Goal: Information Seeking & Learning: Learn about a topic

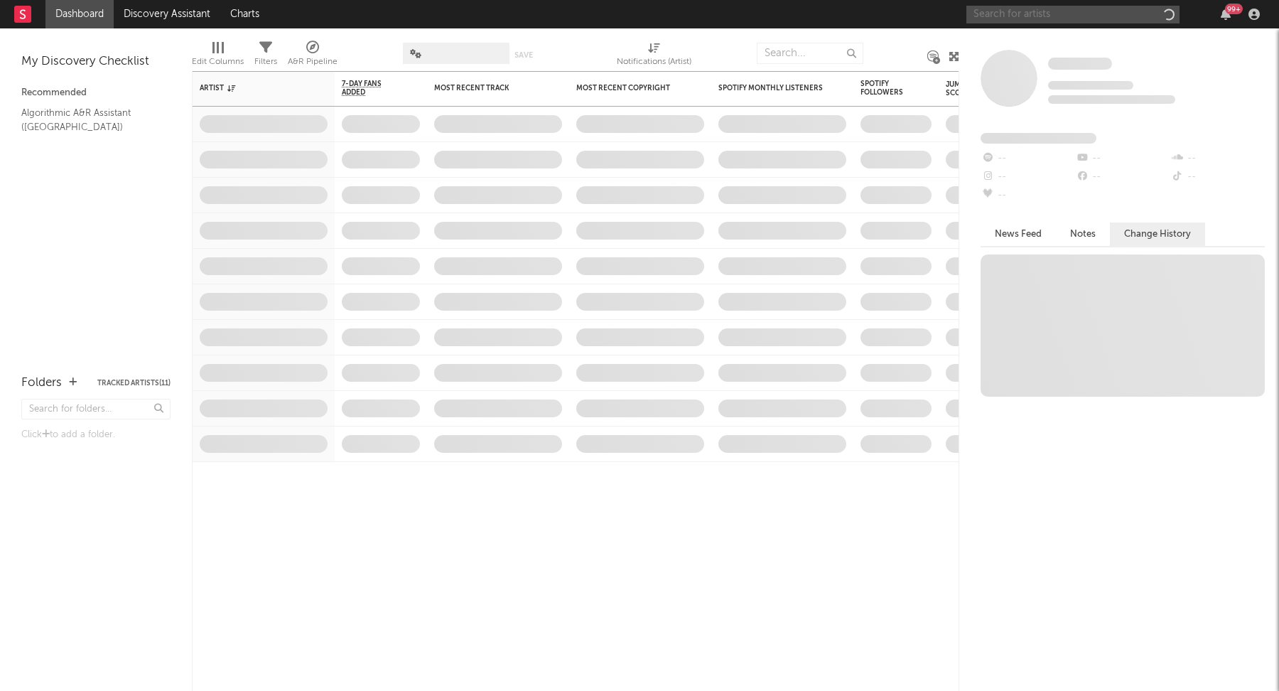
click at [1129, 12] on input "text" at bounding box center [1073, 15] width 213 height 18
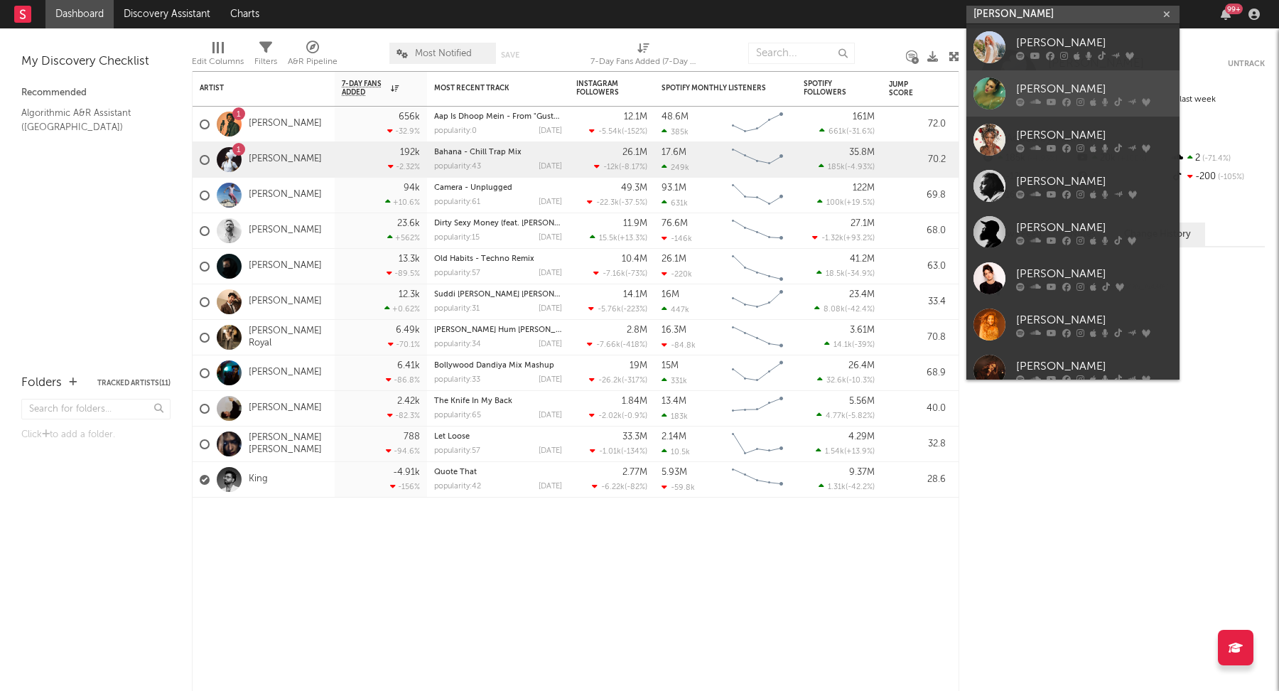
type input "[PERSON_NAME]"
click at [1090, 80] on link "[PERSON_NAME]" at bounding box center [1073, 93] width 213 height 46
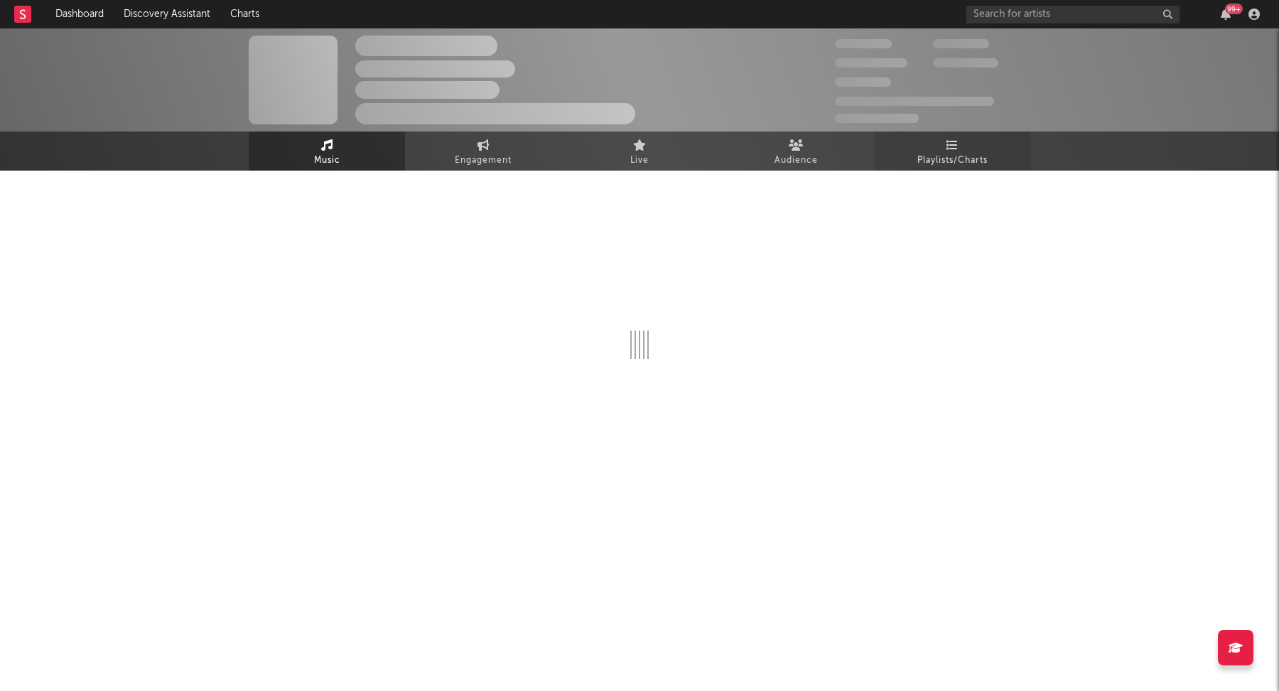
click at [959, 161] on span "Playlists/Charts" at bounding box center [953, 160] width 70 height 17
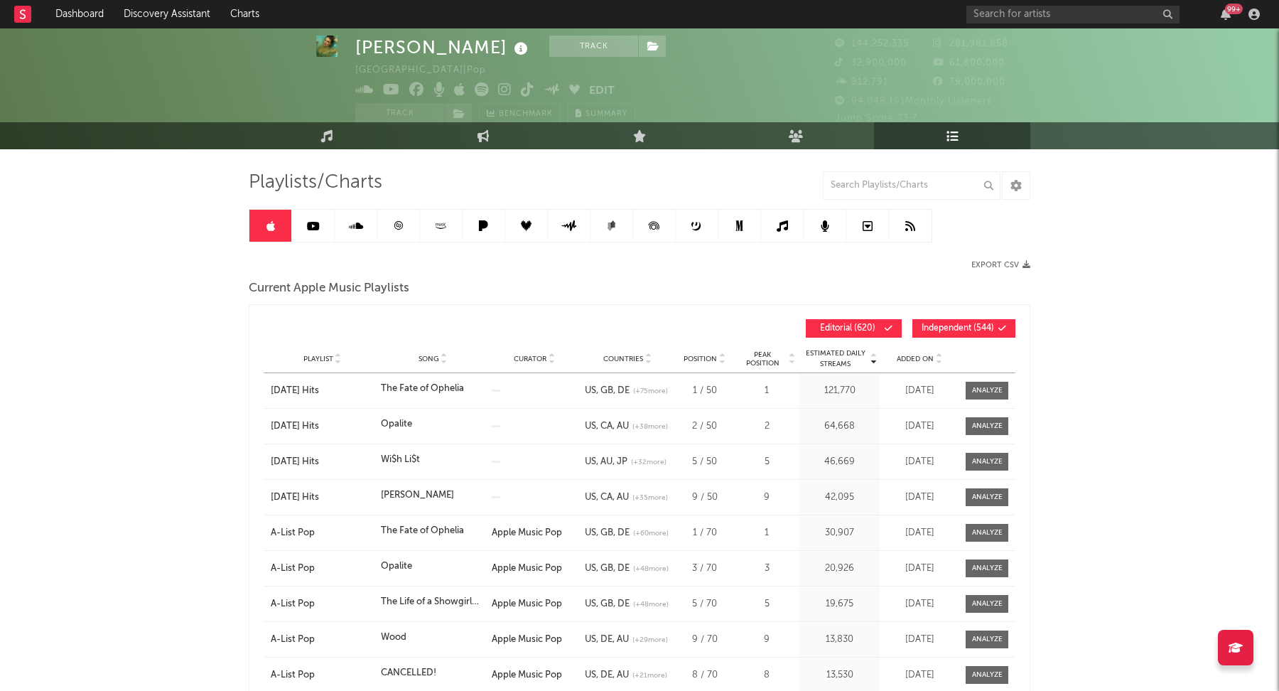
scroll to position [32, 0]
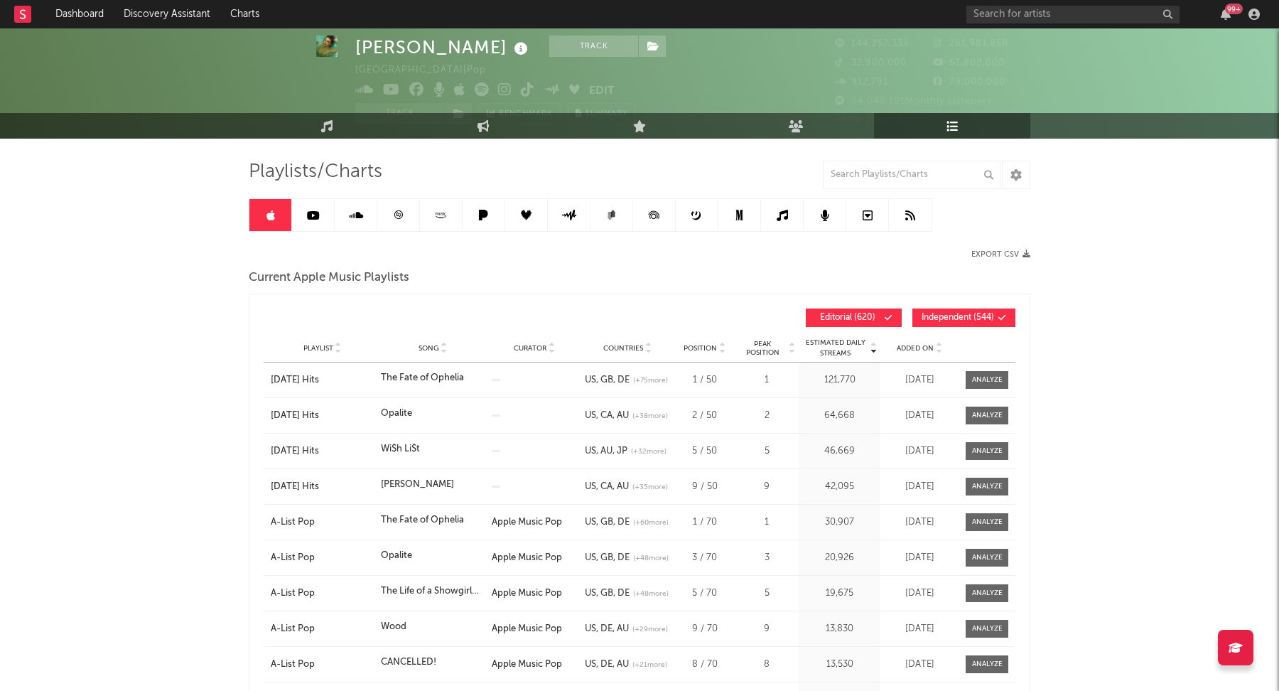
click at [981, 131] on link "Playlists/Charts" at bounding box center [952, 126] width 156 height 26
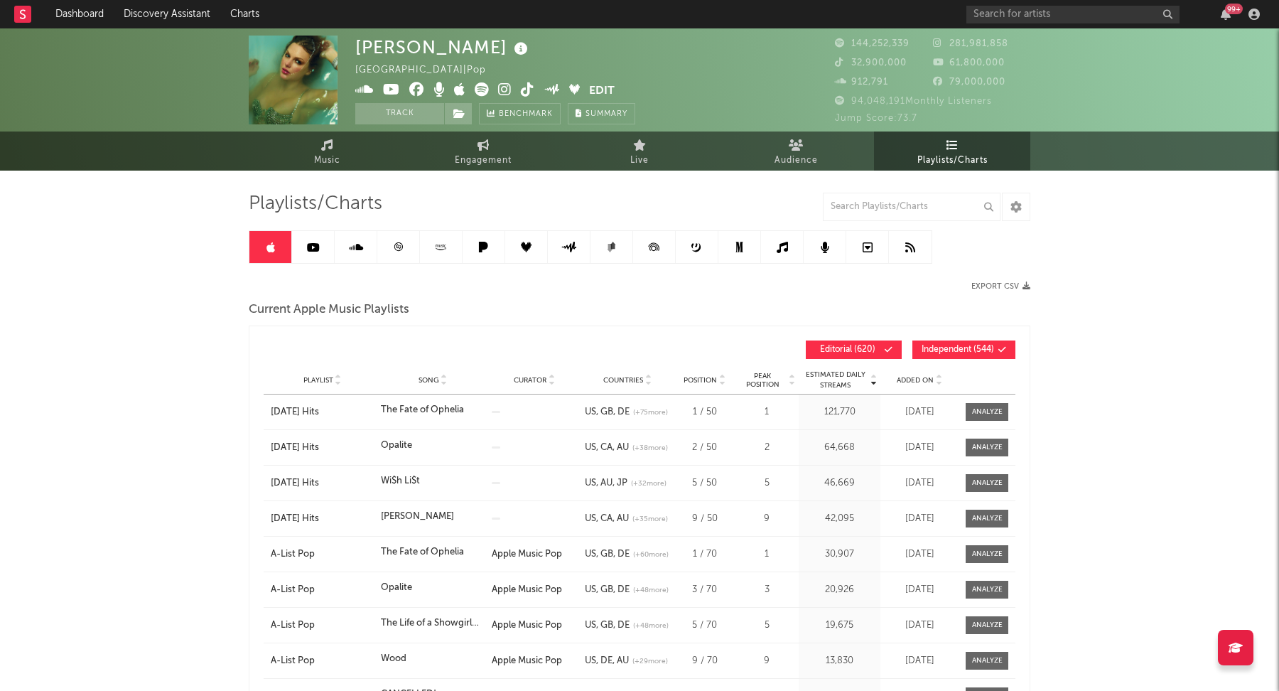
click at [318, 247] on icon at bounding box center [313, 247] width 13 height 11
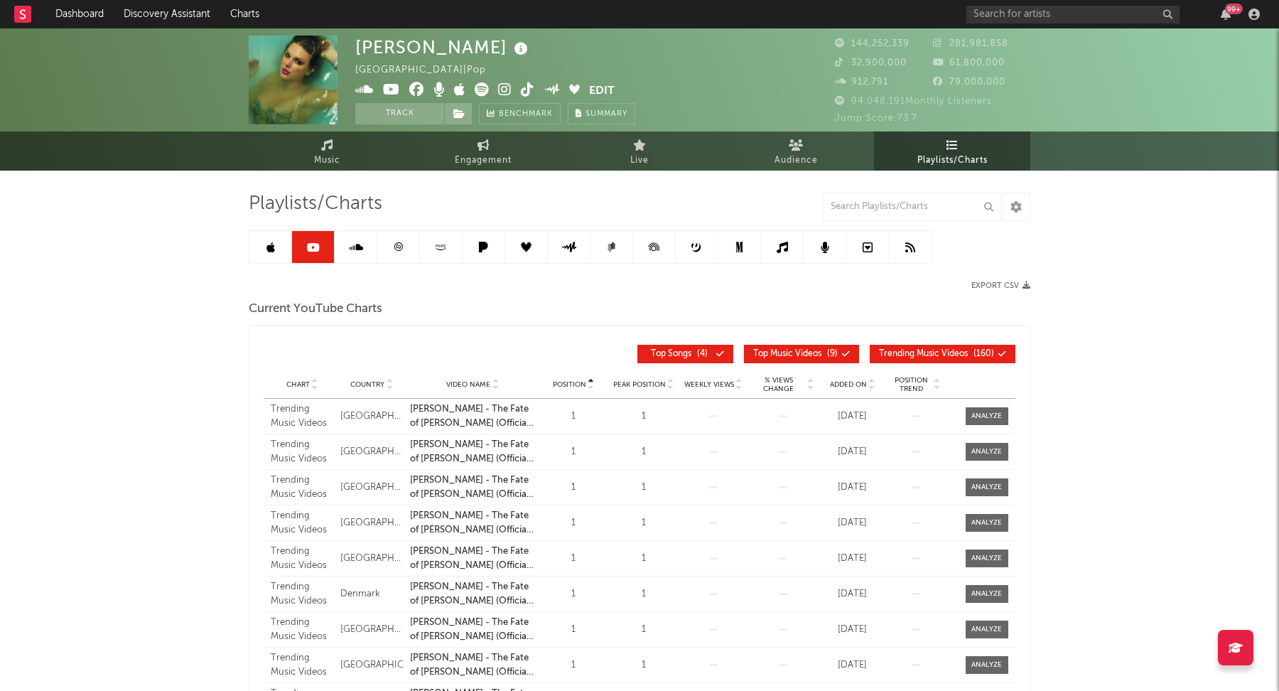
click at [922, 157] on span "Playlists/Charts" at bounding box center [953, 160] width 70 height 17
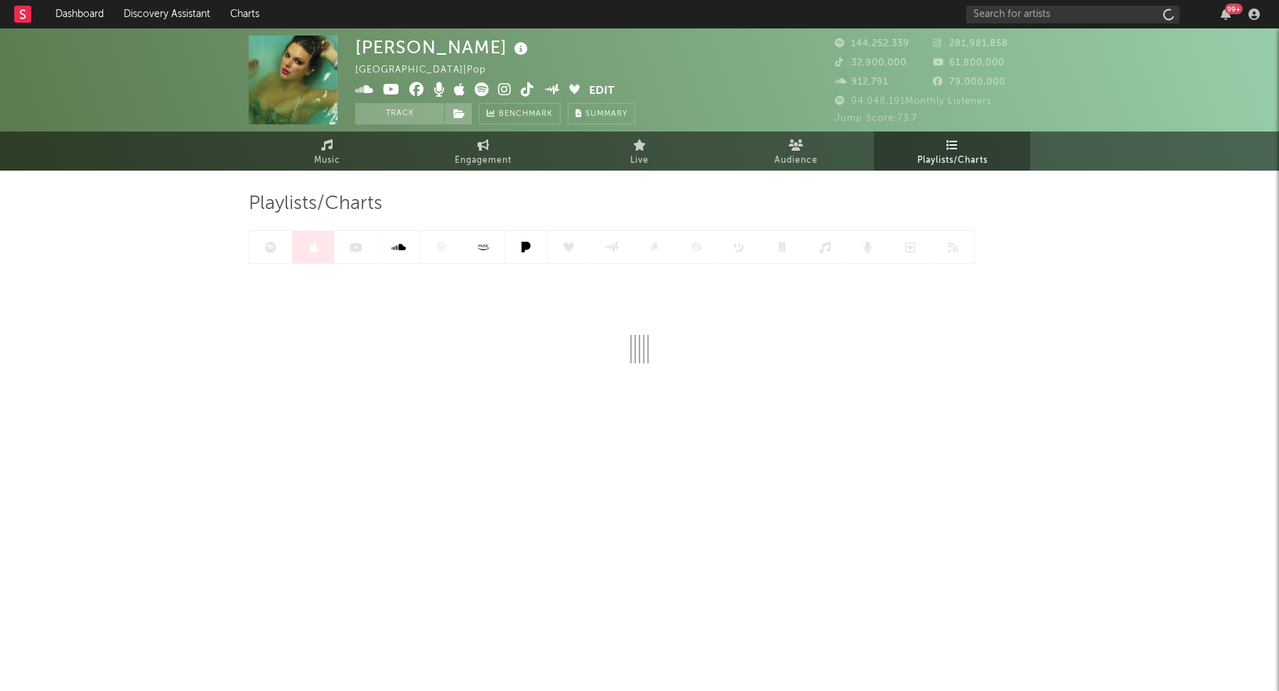
click at [275, 237] on div at bounding box center [612, 246] width 726 height 33
